Goal: Task Accomplishment & Management: Complete application form

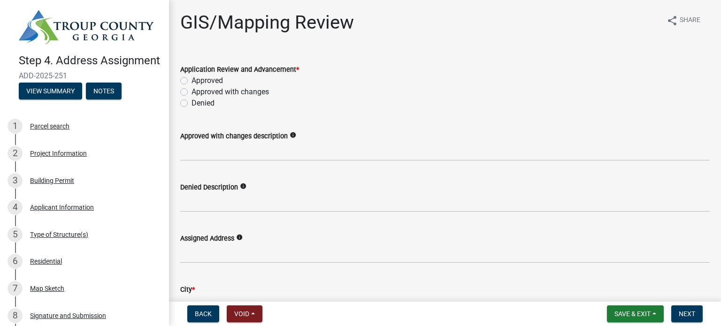
click at [192, 78] on label "Approved" at bounding box center [207, 80] width 31 height 11
click at [192, 78] on input "Approved" at bounding box center [195, 78] width 6 height 6
radio input "true"
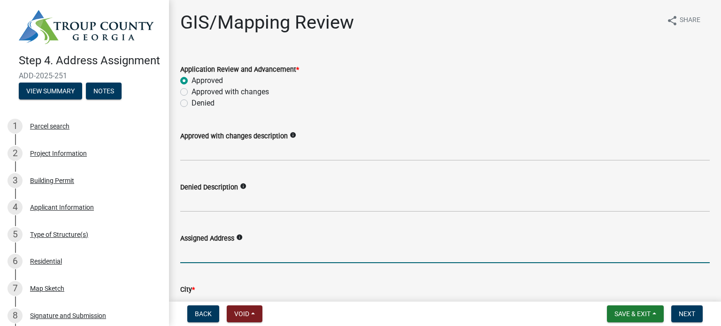
click at [218, 253] on input "Assigned Address" at bounding box center [445, 253] width 530 height 19
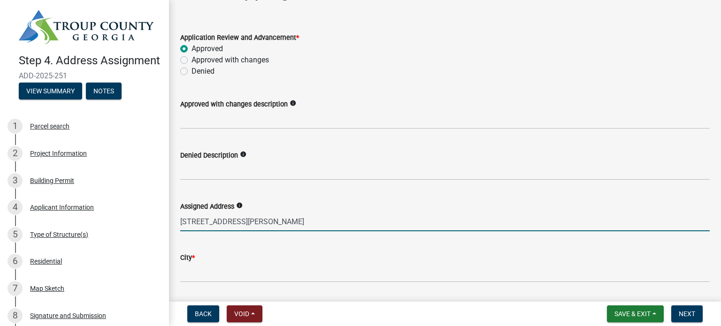
scroll to position [94, 0]
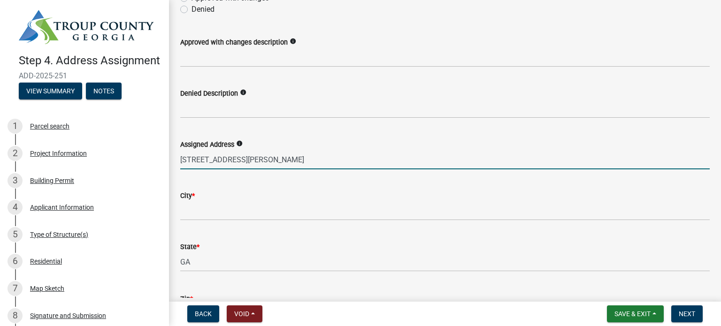
type input "[STREET_ADDRESS][PERSON_NAME]"
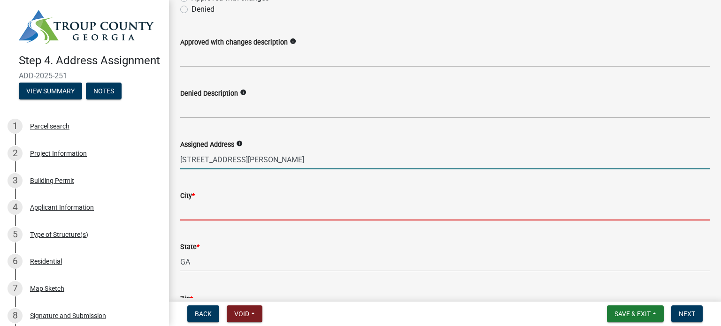
click at [215, 214] on input "City *" at bounding box center [445, 210] width 530 height 19
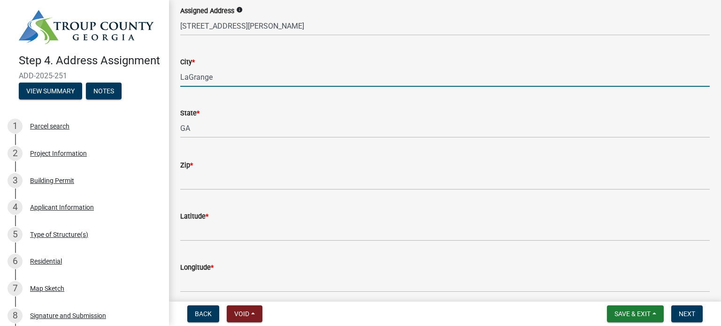
scroll to position [235, 0]
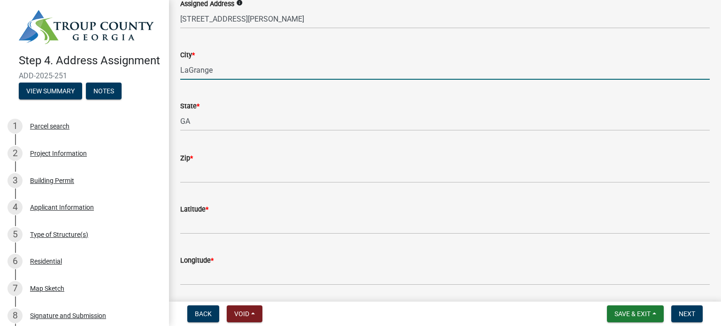
type input "LaGrange"
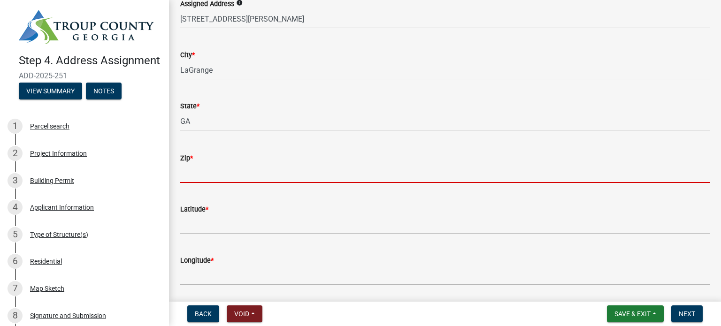
click at [211, 169] on input "Zip *" at bounding box center [445, 173] width 530 height 19
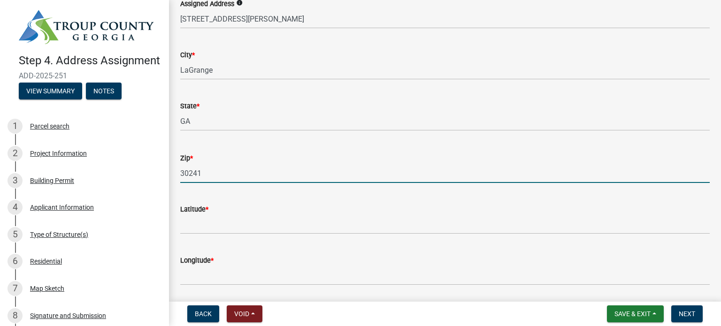
type input "30241"
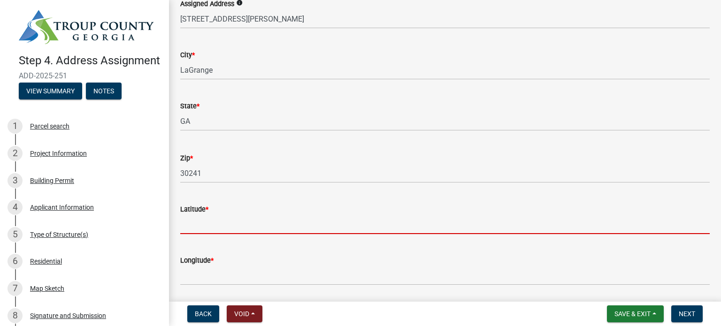
click at [222, 223] on input "Latitude *" at bounding box center [445, 224] width 530 height 19
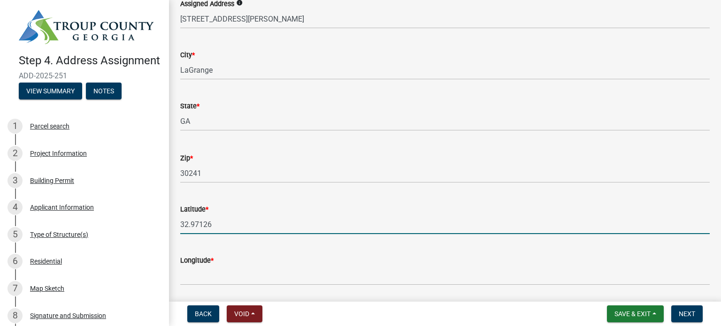
type input "32.97126"
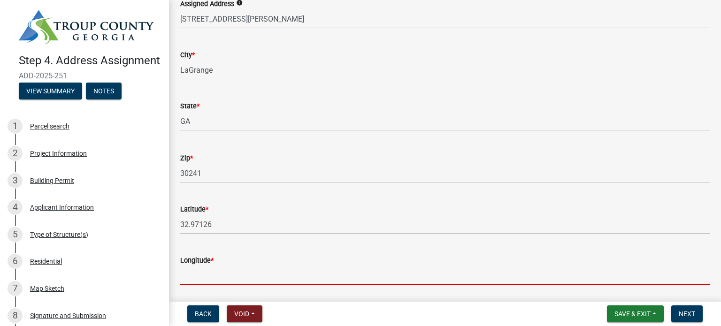
click at [193, 278] on input "Longitude *" at bounding box center [445, 275] width 530 height 19
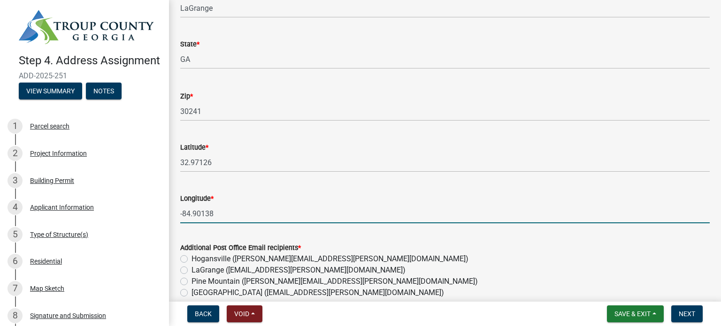
scroll to position [376, 0]
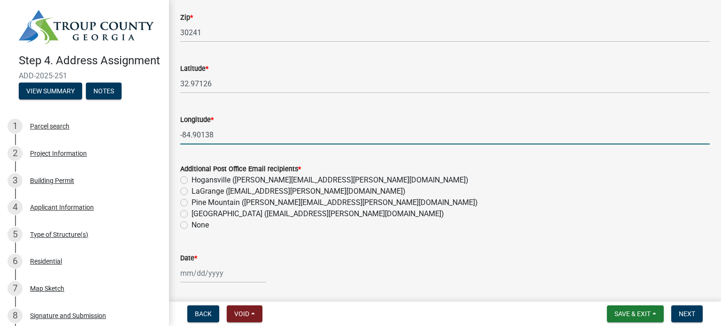
type input "-84.90138"
click at [192, 191] on label "LaGrange ([EMAIL_ADDRESS][PERSON_NAME][DOMAIN_NAME])" at bounding box center [299, 191] width 214 height 11
click at [192, 191] on input "LaGrange ([EMAIL_ADDRESS][PERSON_NAME][DOMAIN_NAME])" at bounding box center [195, 189] width 6 height 6
radio input "true"
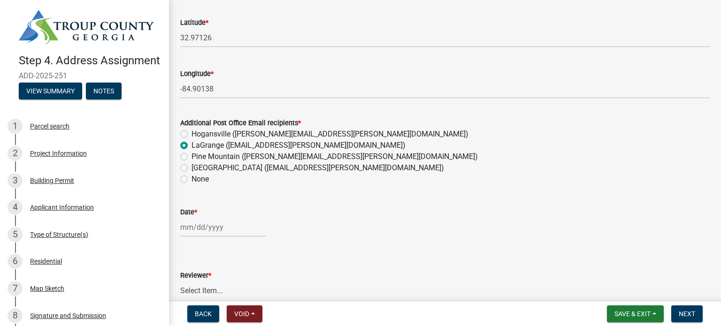
scroll to position [469, 0]
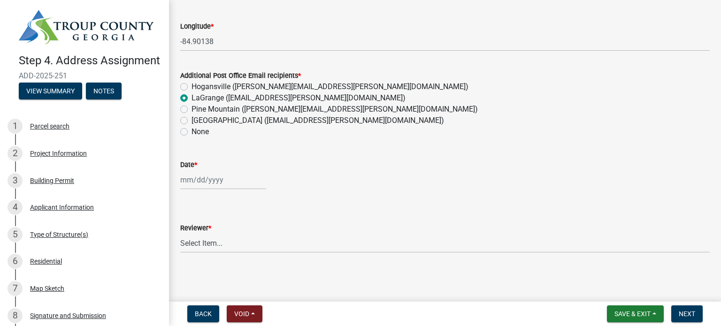
click at [181, 179] on div "Date *" at bounding box center [445, 168] width 544 height 44
click at [183, 179] on div at bounding box center [223, 179] width 86 height 19
select select "9"
select select "2025"
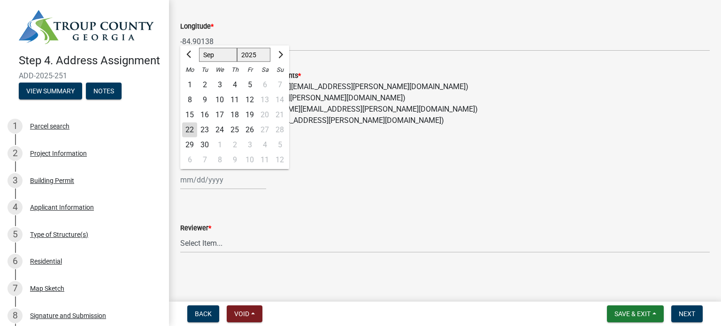
drag, startPoint x: 190, startPoint y: 127, endPoint x: 192, endPoint y: 132, distance: 5.9
click at [190, 127] on div "22" at bounding box center [189, 130] width 15 height 15
type input "[DATE]"
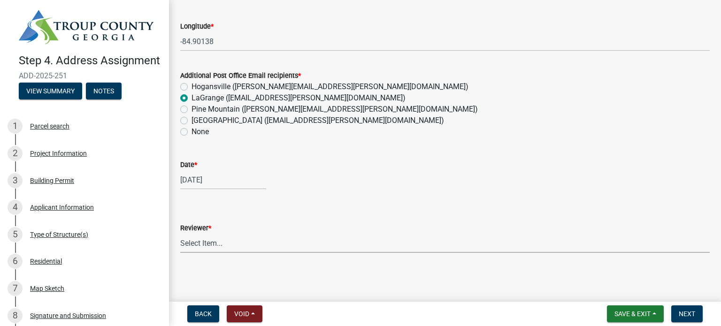
click at [192, 245] on select "Select Item... [PERSON_NAME]" at bounding box center [445, 243] width 530 height 19
click at [180, 234] on select "Select Item... [PERSON_NAME]" at bounding box center [445, 243] width 530 height 19
select select "92dbff7c-e58a-4509-911f-9fde1b54cc95"
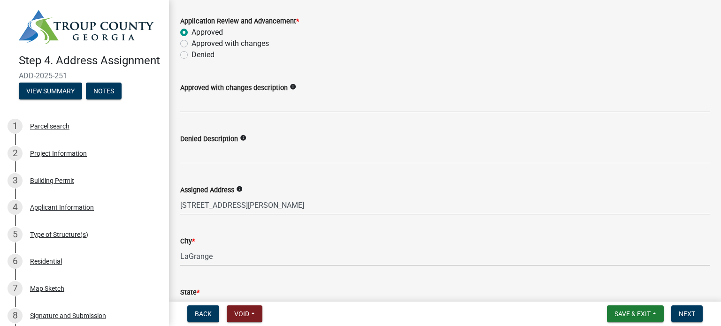
scroll to position [46, 0]
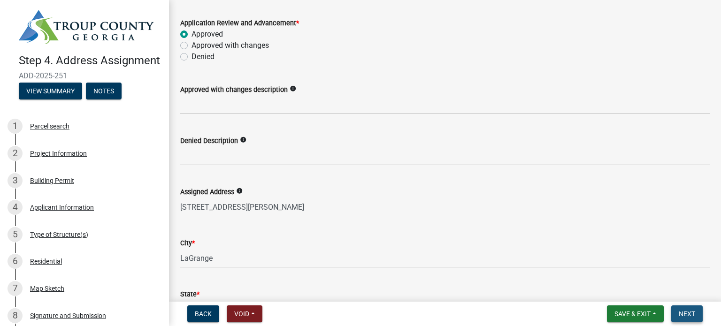
click at [682, 312] on span "Next" at bounding box center [687, 314] width 16 height 8
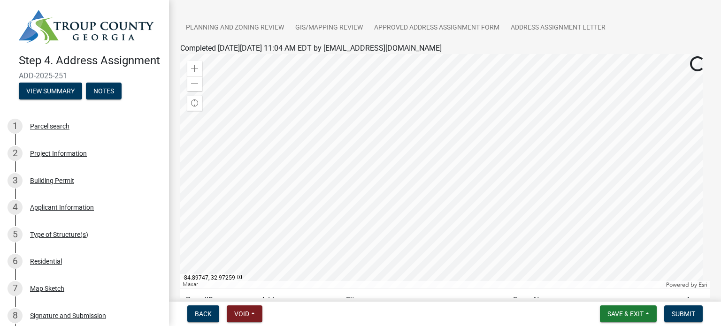
scroll to position [115, 0]
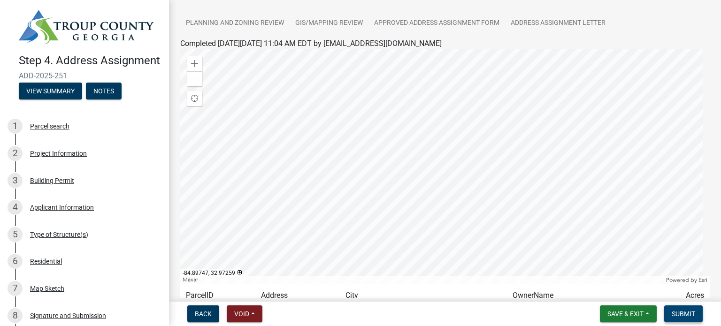
click at [685, 313] on span "Submit" at bounding box center [683, 314] width 23 height 8
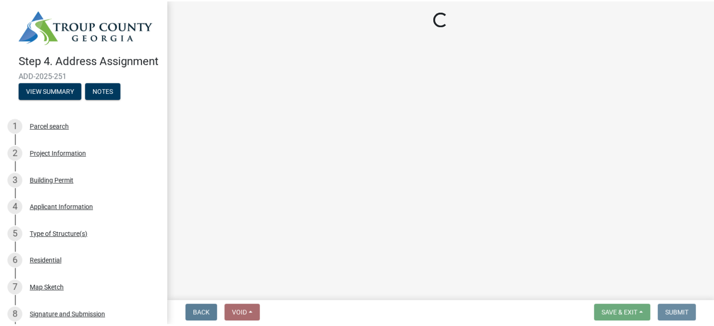
scroll to position [0, 0]
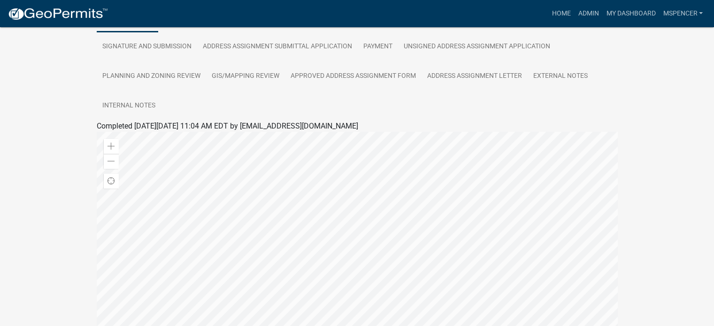
scroll to position [130, 0]
